Goal: Task Accomplishment & Management: Use online tool/utility

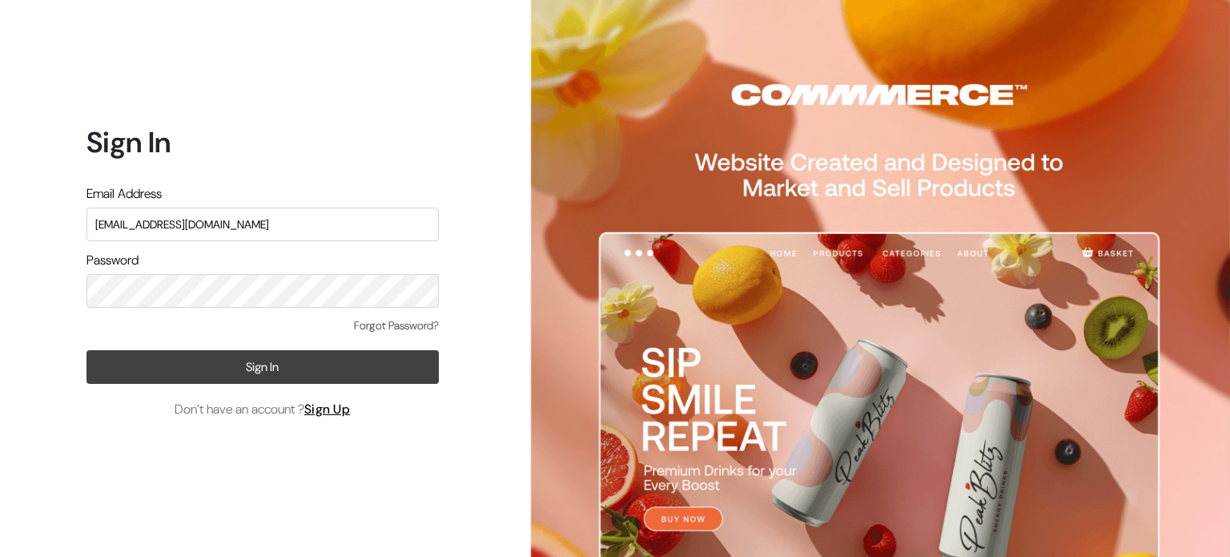
click at [244, 368] on button "Sign In" at bounding box center [263, 367] width 352 height 34
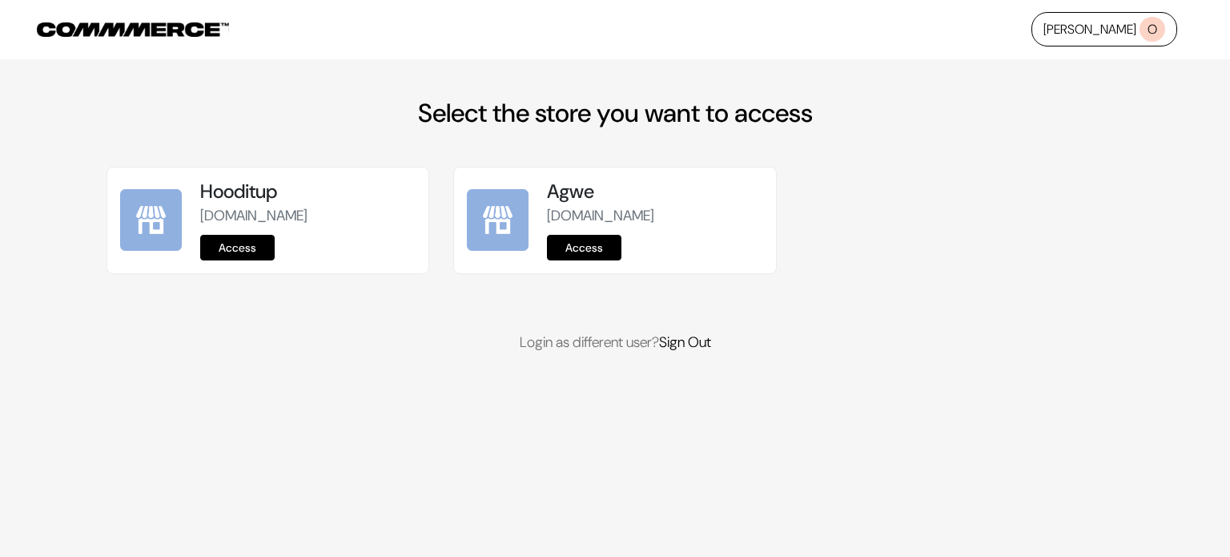
click at [243, 239] on link "Access" at bounding box center [237, 248] width 74 height 26
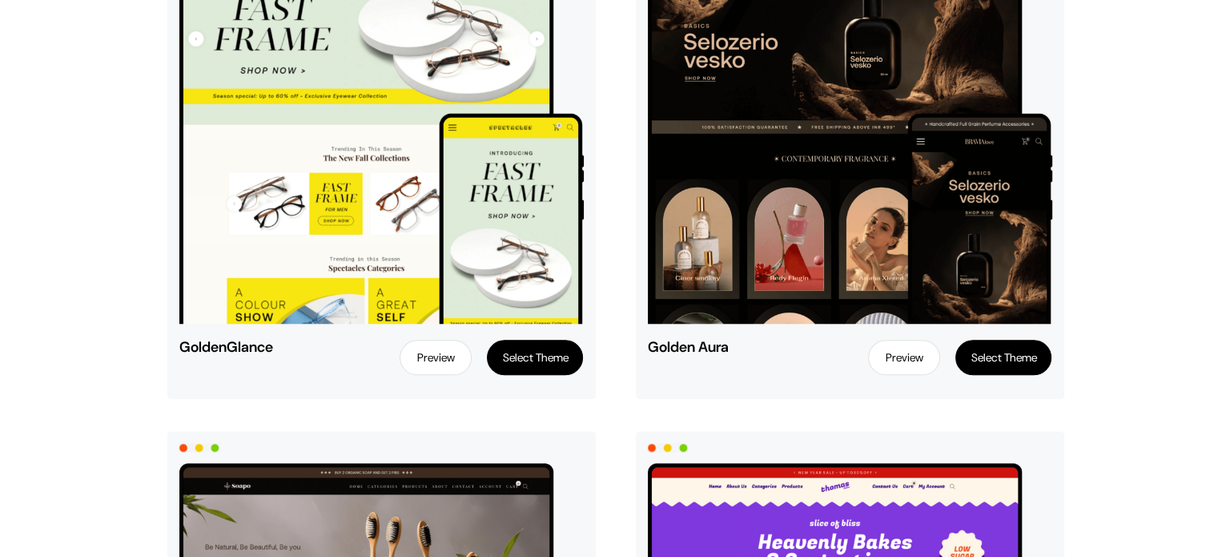
scroll to position [1378, 0]
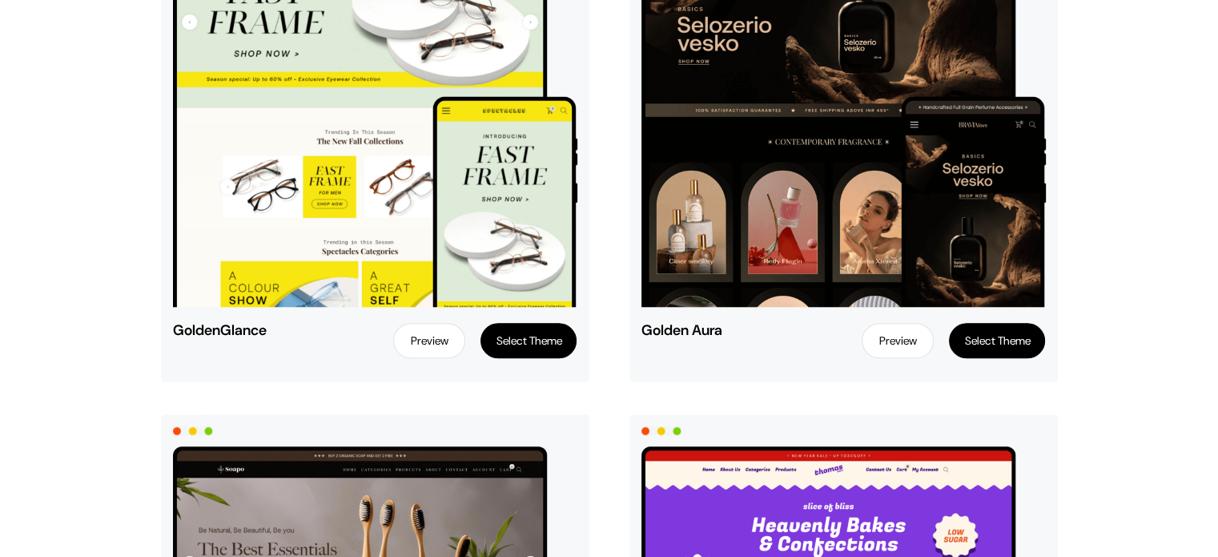
click at [983, 332] on button "Select Theme" at bounding box center [997, 340] width 96 height 35
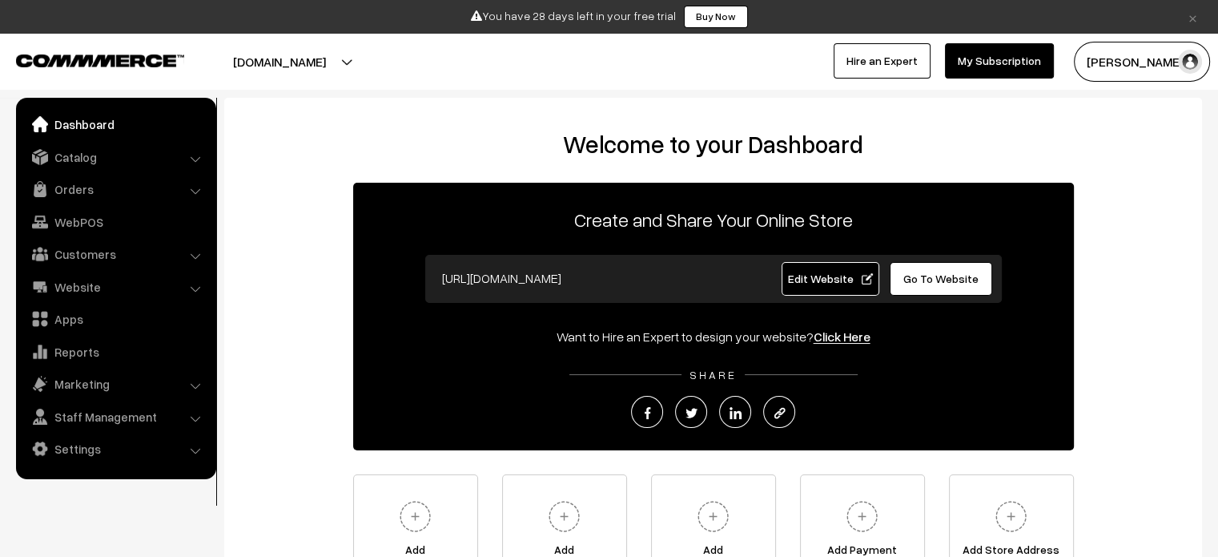
click at [894, 52] on link "Hire an Expert" at bounding box center [882, 60] width 97 height 35
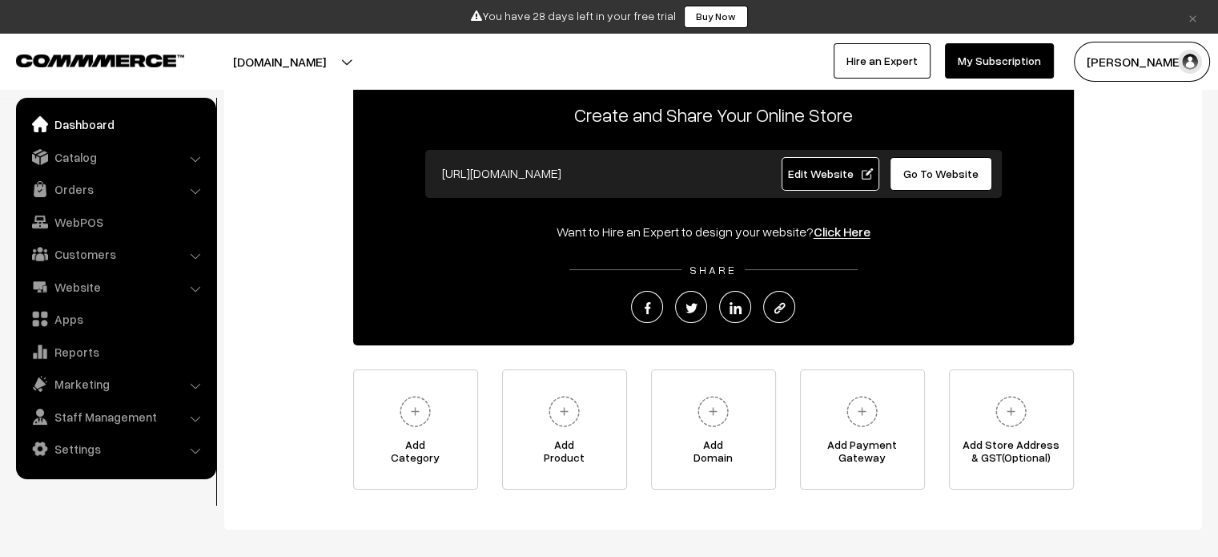
scroll to position [107, 0]
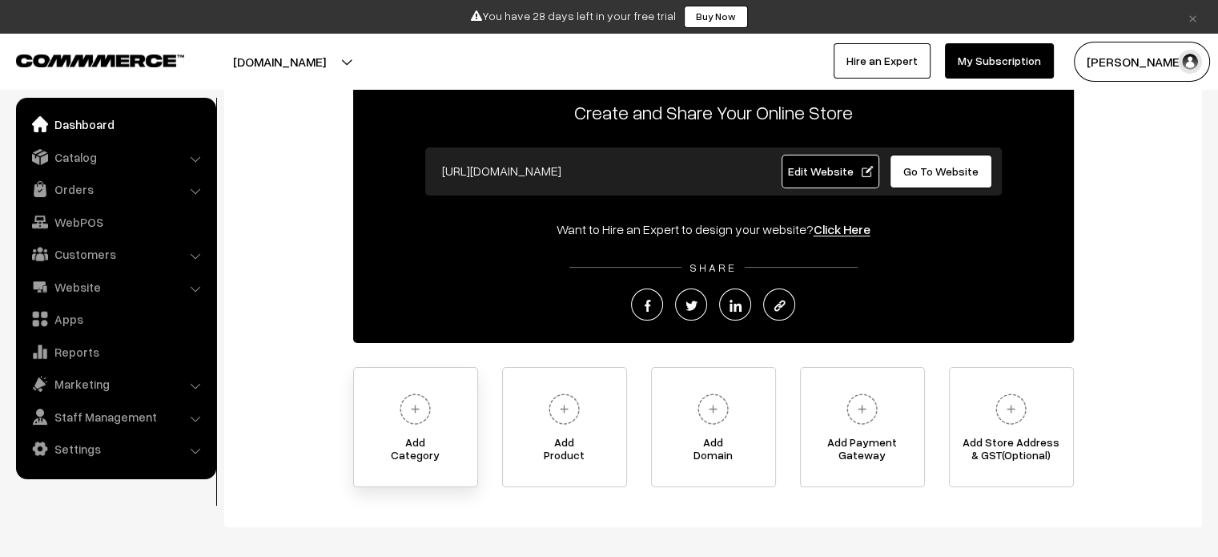
click at [442, 411] on link "Add Category" at bounding box center [415, 427] width 125 height 120
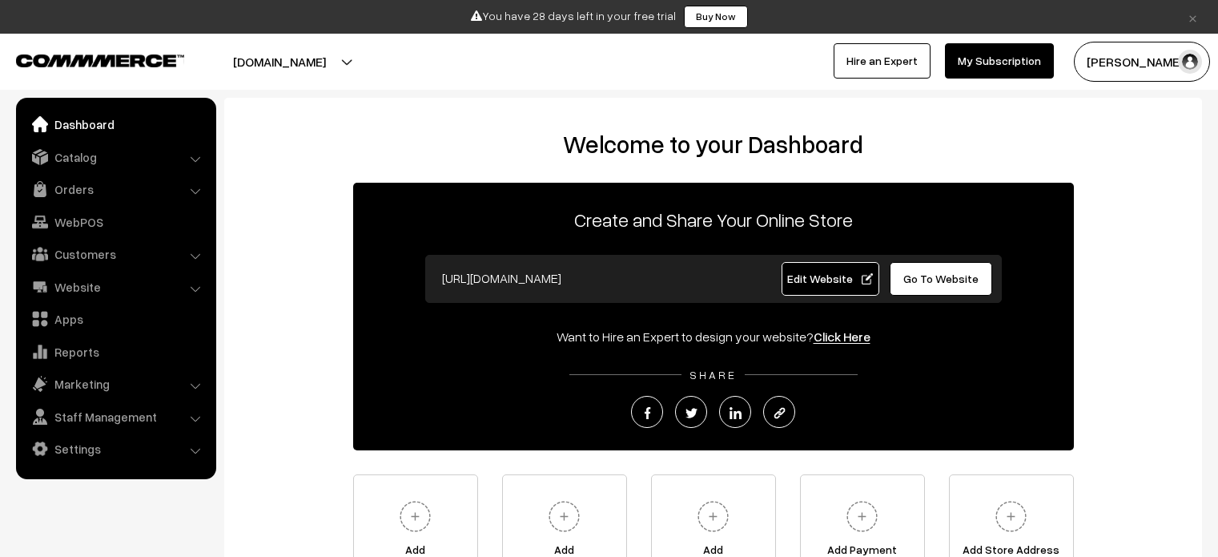
scroll to position [107, 0]
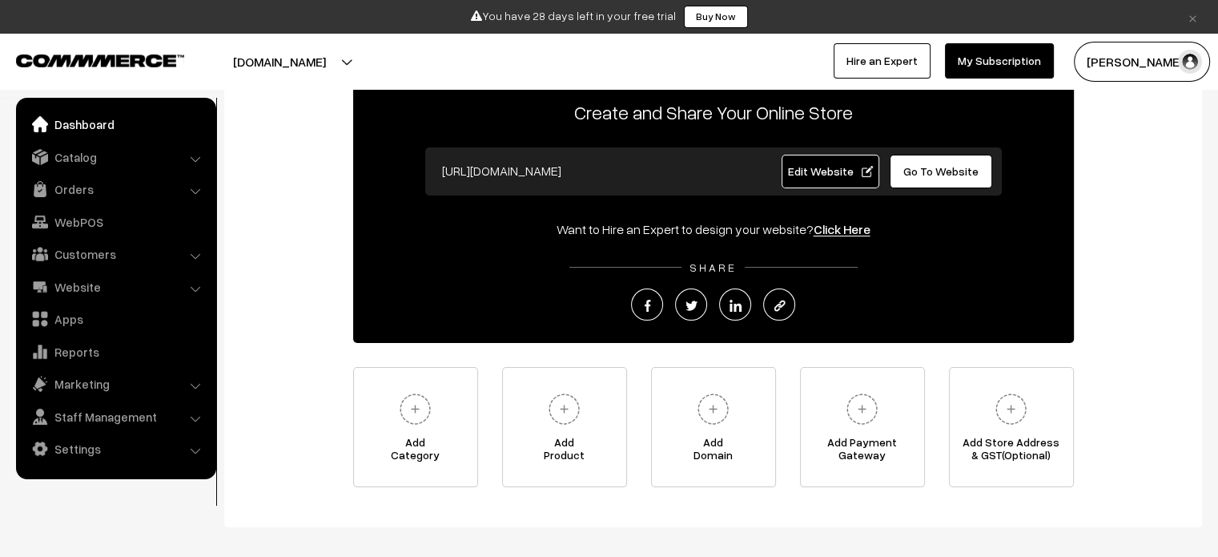
click at [829, 173] on span "Edit Website" at bounding box center [830, 171] width 86 height 14
